Goal: Information Seeking & Learning: Learn about a topic

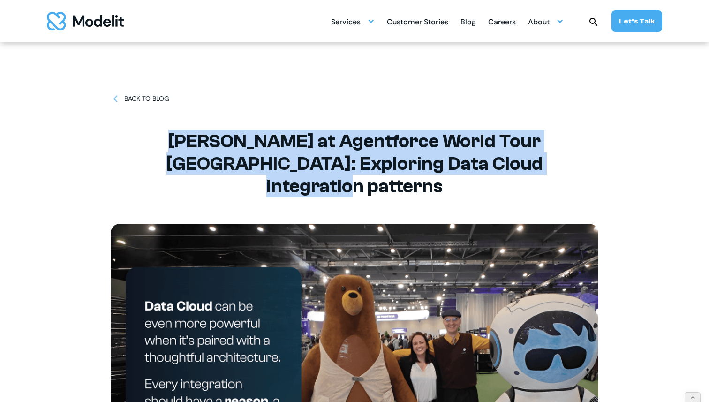
drag, startPoint x: 538, startPoint y: 168, endPoint x: 143, endPoint y: 139, distance: 395.8
click at [143, 139] on div "BACK TO BLOG Angelica Buffa at Agentforce World Tour London: Exploring Data Clo…" at bounding box center [355, 282] width 488 height 564
